Goal: Task Accomplishment & Management: Use online tool/utility

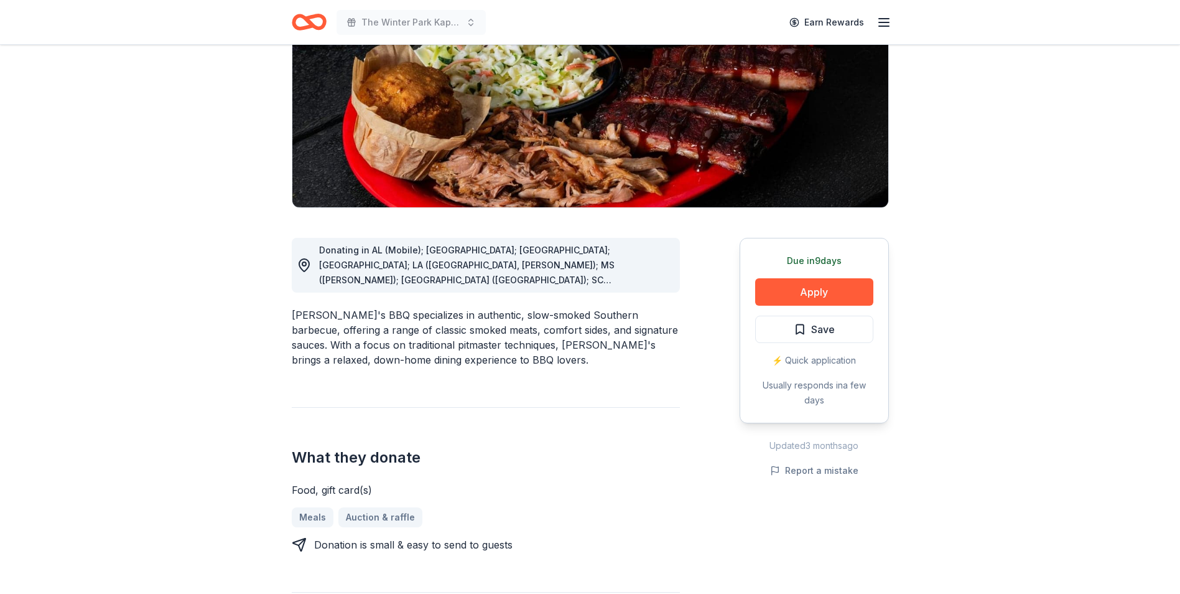
scroll to position [187, 0]
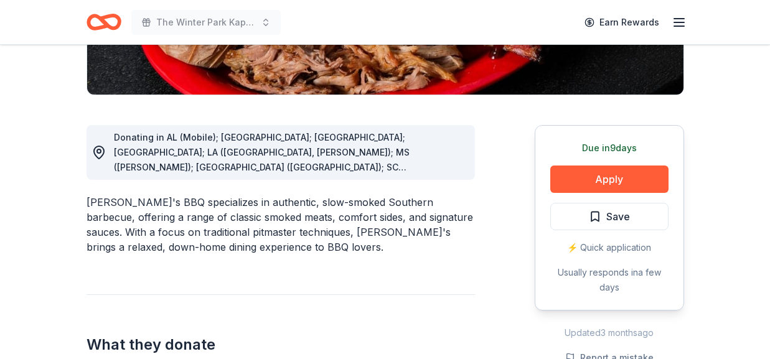
scroll to position [311, 0]
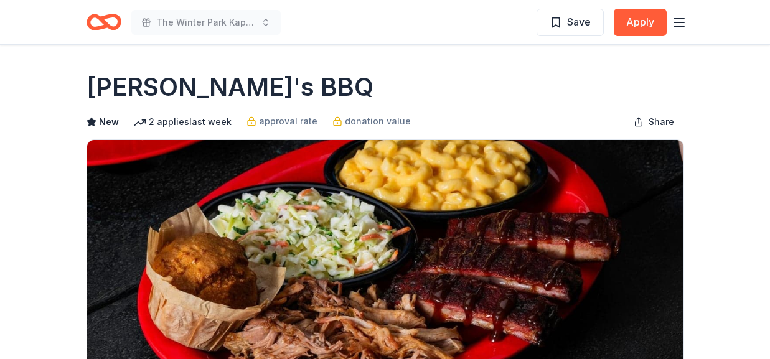
click at [679, 23] on icon "button" at bounding box center [678, 22] width 15 height 15
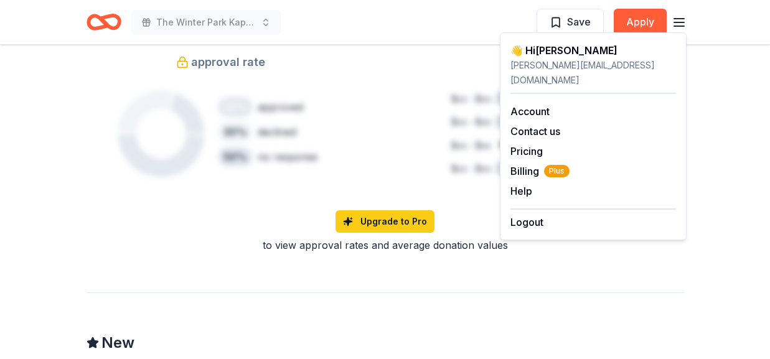
scroll to position [933, 0]
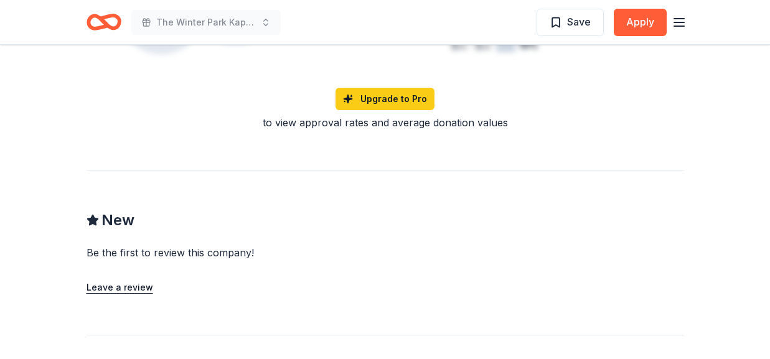
scroll to position [1058, 0]
